Goal: Task Accomplishment & Management: Manage account settings

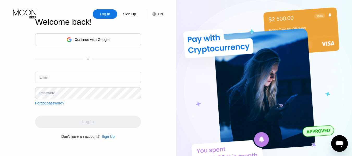
click at [95, 40] on div "Continue with Google" at bounding box center [91, 40] width 35 height 4
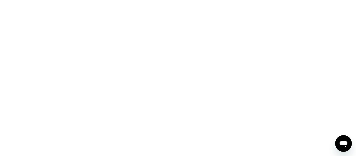
drag, startPoint x: 206, startPoint y: 70, endPoint x: 204, endPoint y: 73, distance: 4.1
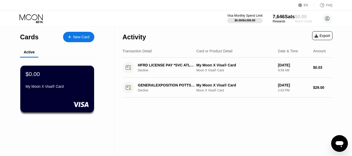
click at [296, 18] on div "$0.00" at bounding box center [303, 16] width 17 height 5
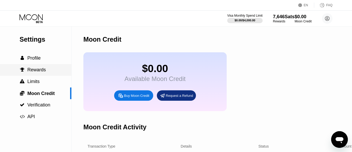
click at [37, 71] on span "Rewards" at bounding box center [36, 69] width 18 height 5
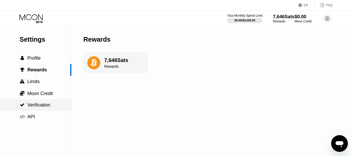
click at [32, 107] on span "Verification" at bounding box center [38, 104] width 23 height 5
